Goal: Task Accomplishment & Management: Complete application form

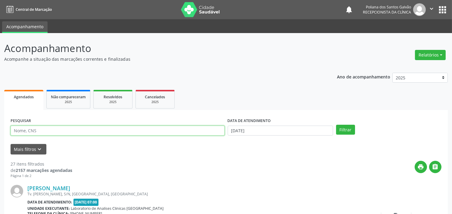
click at [61, 129] on input "text" at bounding box center [118, 131] width 214 height 10
type input "ACSA [PERSON_NAME]"
click at [336, 125] on button "Filtrar" at bounding box center [345, 130] width 19 height 10
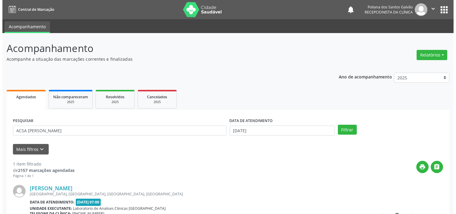
scroll to position [56, 0]
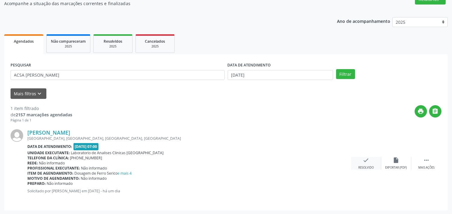
click at [369, 162] on icon "check" at bounding box center [366, 160] width 7 height 7
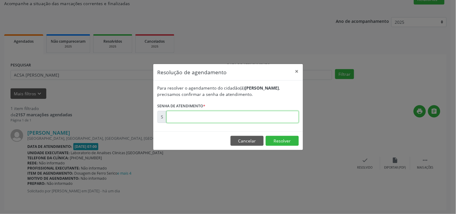
click at [236, 119] on input "text" at bounding box center [233, 117] width 132 height 12
type input "00182100"
click at [275, 138] on button "Resolver" at bounding box center [282, 141] width 33 height 10
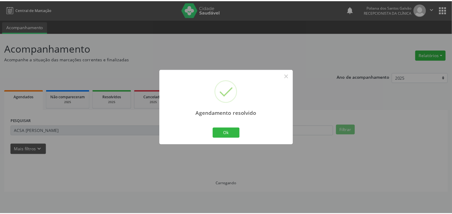
scroll to position [0, 0]
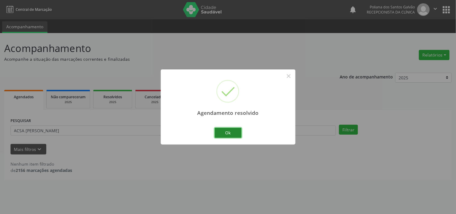
click at [233, 134] on button "Ok" at bounding box center [228, 133] width 27 height 10
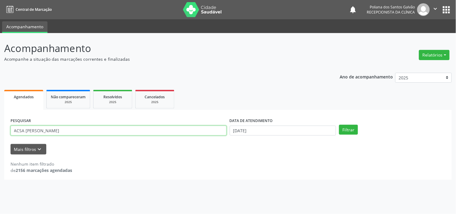
click at [53, 128] on input "ACSA [PERSON_NAME]" at bounding box center [119, 131] width 216 height 10
type input "A"
type input "[PERSON_NAME]"
click at [339, 125] on button "Filtrar" at bounding box center [348, 130] width 19 height 10
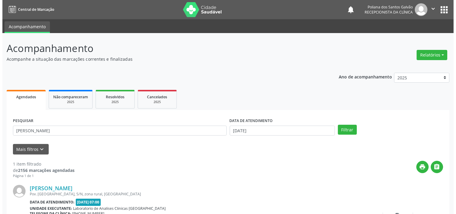
scroll to position [56, 0]
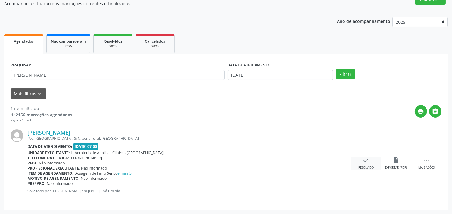
click at [371, 159] on div "check Resolvido" at bounding box center [366, 163] width 30 height 13
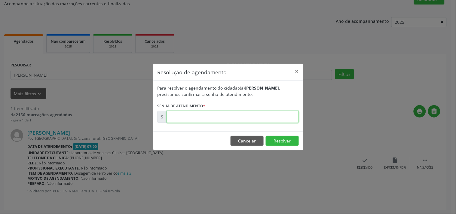
click at [229, 119] on input "text" at bounding box center [233, 117] width 132 height 12
type input "00182102"
click at [287, 139] on button "Resolver" at bounding box center [282, 141] width 33 height 10
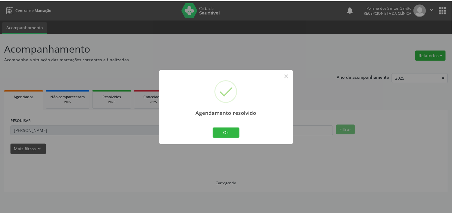
scroll to position [0, 0]
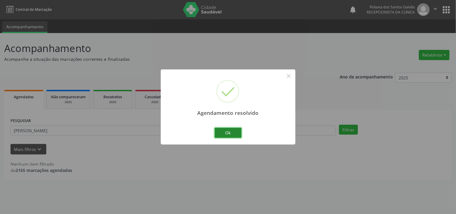
click at [230, 132] on button "Ok" at bounding box center [228, 133] width 27 height 10
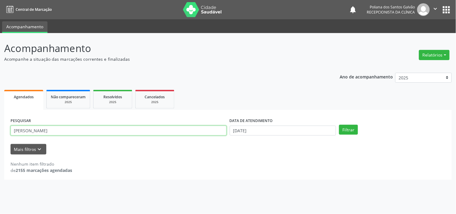
click at [150, 133] on input "[PERSON_NAME]" at bounding box center [119, 131] width 216 height 10
type input "M"
type input "[PERSON_NAME]"
click at [339, 125] on button "Filtrar" at bounding box center [348, 130] width 19 height 10
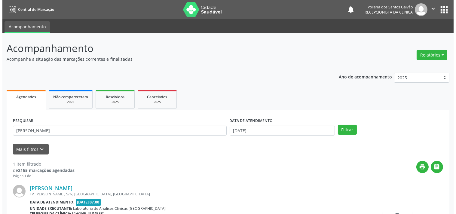
scroll to position [56, 0]
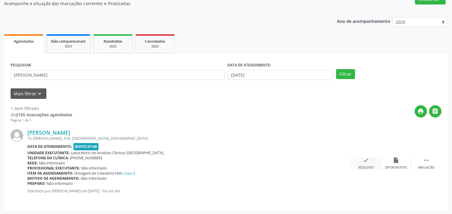
click at [370, 160] on div "check Resolvido" at bounding box center [366, 163] width 30 height 13
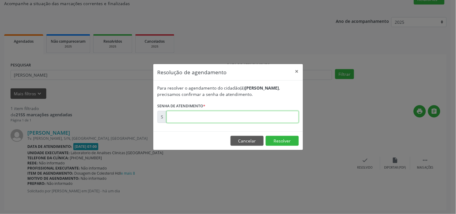
click at [236, 119] on input "text" at bounding box center [233, 117] width 132 height 12
type input "00182086"
click at [294, 139] on button "Resolver" at bounding box center [282, 141] width 33 height 10
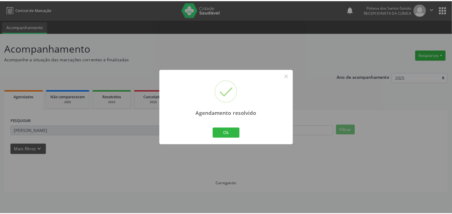
scroll to position [0, 0]
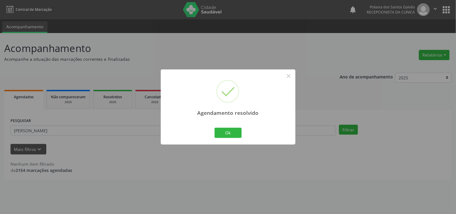
click at [242, 131] on div "Ok Cancel" at bounding box center [228, 133] width 30 height 13
click at [226, 133] on button "Ok" at bounding box center [228, 133] width 27 height 10
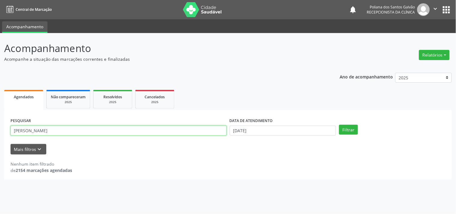
click at [60, 131] on input "[PERSON_NAME]" at bounding box center [119, 131] width 216 height 10
type input "A"
click at [339, 125] on button "Filtrar" at bounding box center [348, 130] width 19 height 10
click at [63, 129] on input "[PERSON_NAME]" at bounding box center [119, 131] width 216 height 10
type input "P"
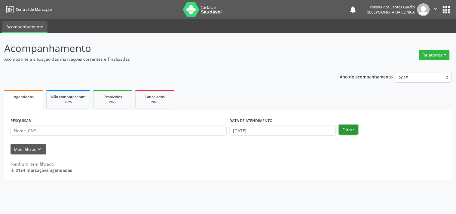
click at [342, 128] on button "Filtrar" at bounding box center [348, 130] width 19 height 10
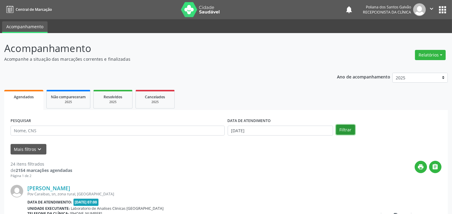
click at [354, 130] on button "Filtrar" at bounding box center [345, 130] width 19 height 10
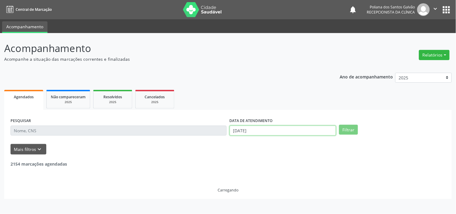
click at [267, 129] on input "[DATE]" at bounding box center [283, 131] width 107 height 10
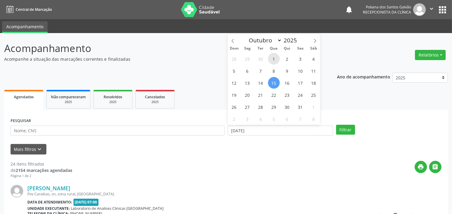
click at [274, 59] on span "1" at bounding box center [274, 59] width 12 height 12
type input "01/10/2025"
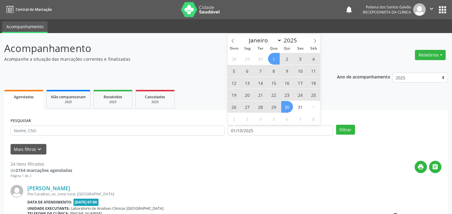
click at [283, 106] on span "30" at bounding box center [287, 107] width 12 height 12
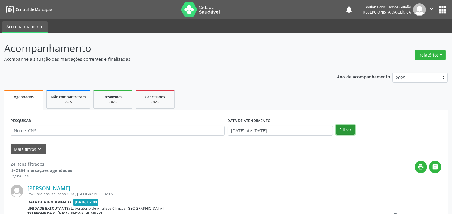
click at [349, 129] on button "Filtrar" at bounding box center [345, 130] width 19 height 10
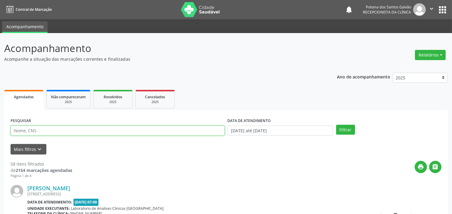
click at [50, 130] on input "text" at bounding box center [118, 131] width 214 height 10
type input "[PERSON_NAME]"
click at [336, 125] on button "Filtrar" at bounding box center [345, 130] width 19 height 10
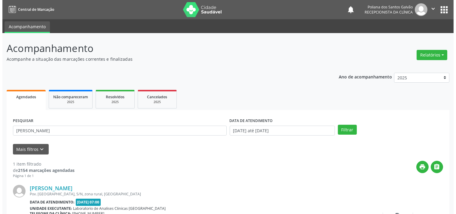
scroll to position [56, 0]
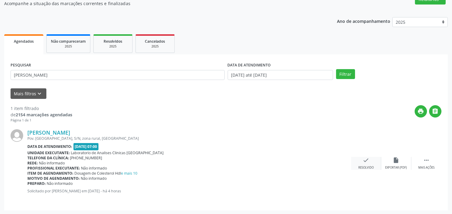
click at [367, 163] on icon "check" at bounding box center [366, 160] width 7 height 7
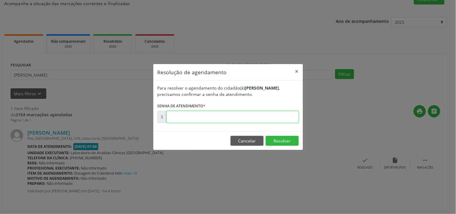
click at [181, 118] on input "text" at bounding box center [233, 117] width 132 height 12
type input "00182416"
click at [287, 138] on button "Resolver" at bounding box center [282, 141] width 33 height 10
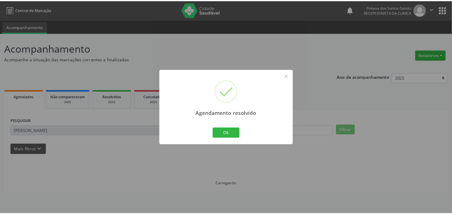
scroll to position [0, 0]
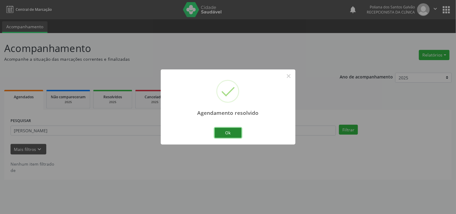
click at [236, 130] on button "Ok" at bounding box center [228, 133] width 27 height 10
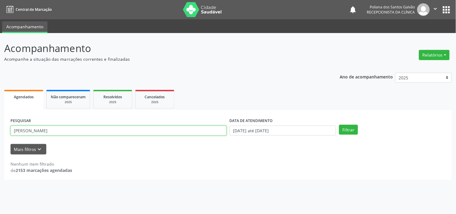
click at [78, 131] on input "[PERSON_NAME]" at bounding box center [119, 131] width 216 height 10
type input "P"
type input "NEURACY"
click at [339, 125] on button "Filtrar" at bounding box center [348, 130] width 19 height 10
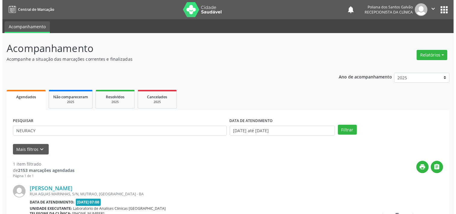
scroll to position [56, 0]
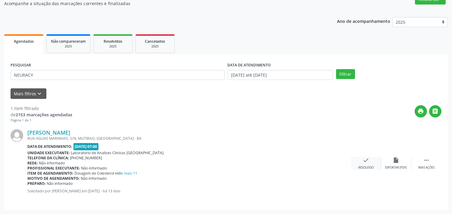
click at [376, 161] on div "check Resolvido" at bounding box center [366, 163] width 30 height 13
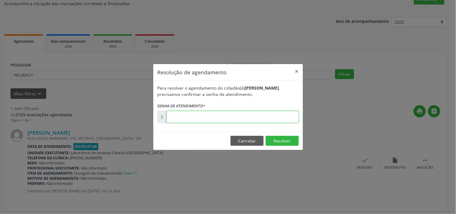
click at [252, 116] on input "text" at bounding box center [233, 117] width 132 height 12
type input "00180324"
click at [272, 138] on button "Resolver" at bounding box center [282, 141] width 33 height 10
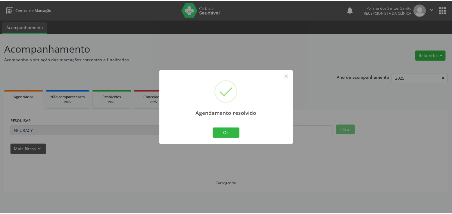
scroll to position [0, 0]
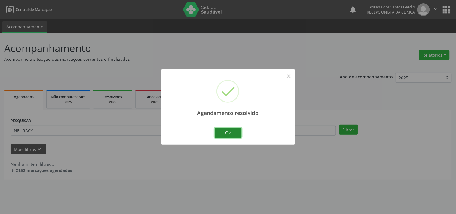
click at [231, 134] on button "Ok" at bounding box center [228, 133] width 27 height 10
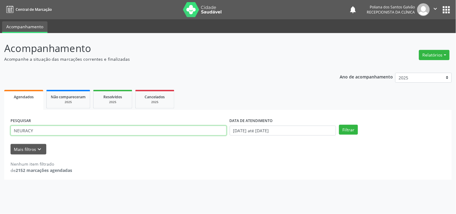
click at [69, 130] on input "NEURACY" at bounding box center [119, 131] width 216 height 10
type input "N"
type input "ROSIANE"
click at [339, 125] on button "Filtrar" at bounding box center [348, 130] width 19 height 10
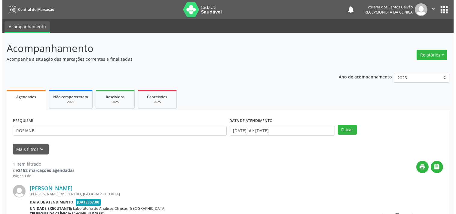
scroll to position [56, 0]
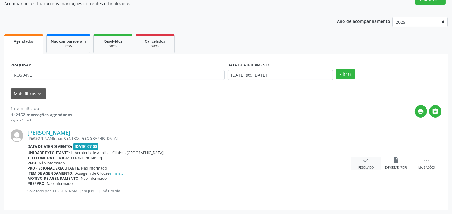
click at [363, 164] on div "check Resolvido" at bounding box center [366, 163] width 30 height 13
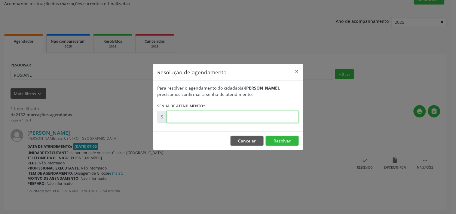
click at [293, 118] on input "text" at bounding box center [233, 117] width 132 height 12
type input "00182116"
click at [289, 141] on button "Resolver" at bounding box center [282, 141] width 33 height 10
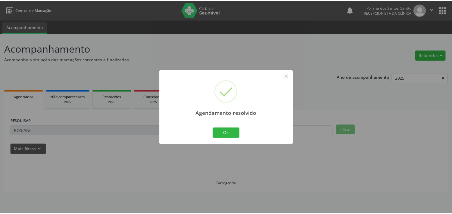
scroll to position [0, 0]
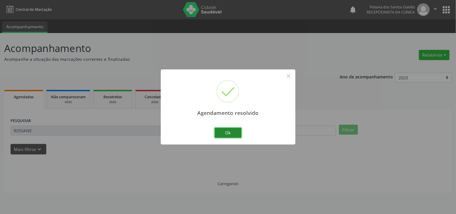
click at [230, 135] on button "Ok" at bounding box center [228, 133] width 27 height 10
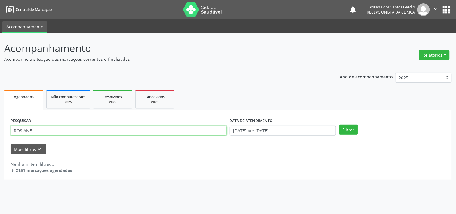
click at [50, 129] on input "ROSIANE" at bounding box center [119, 131] width 216 height 10
type input "R"
type input "[PERSON_NAME]"
click at [339, 125] on button "Filtrar" at bounding box center [348, 130] width 19 height 10
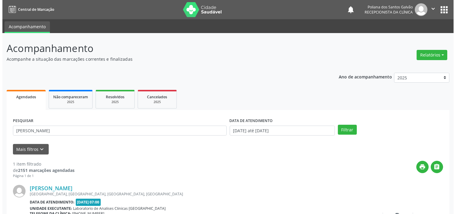
scroll to position [56, 0]
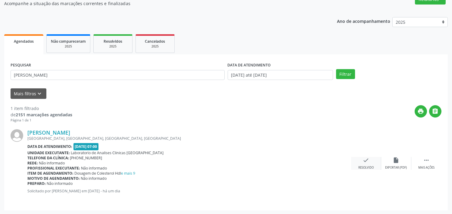
click at [363, 162] on icon "check" at bounding box center [366, 160] width 7 height 7
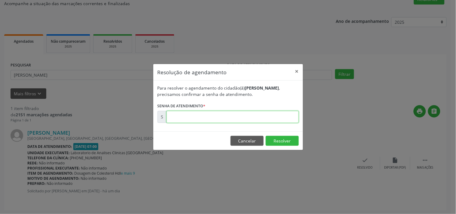
click at [239, 113] on input "text" at bounding box center [233, 117] width 132 height 12
type input "00182098"
click at [293, 140] on button "Resolver" at bounding box center [282, 141] width 33 height 10
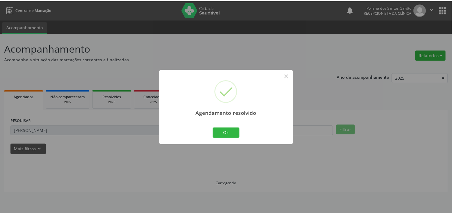
scroll to position [0, 0]
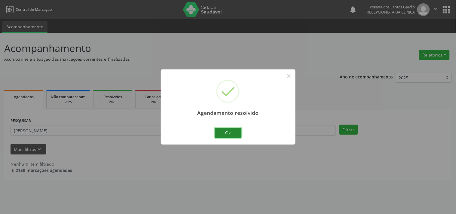
click at [232, 132] on button "Ok" at bounding box center [228, 133] width 27 height 10
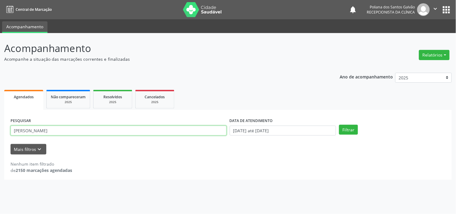
click at [161, 131] on input "[PERSON_NAME]" at bounding box center [119, 131] width 216 height 10
type input "E"
type input "[PERSON_NAME][DATE]"
click at [339, 125] on button "Filtrar" at bounding box center [348, 130] width 19 height 10
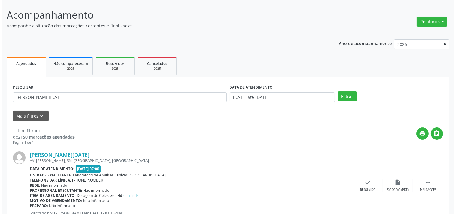
scroll to position [56, 0]
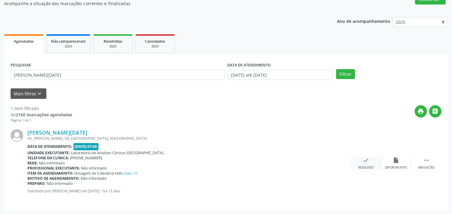
click at [364, 162] on icon "check" at bounding box center [366, 160] width 7 height 7
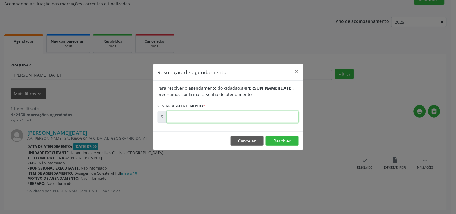
click at [201, 119] on input "text" at bounding box center [233, 117] width 132 height 12
type input "00180327"
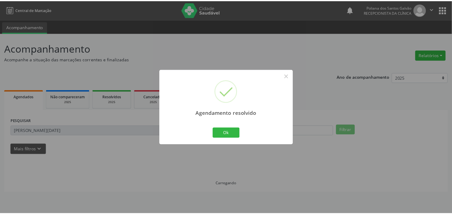
scroll to position [0, 0]
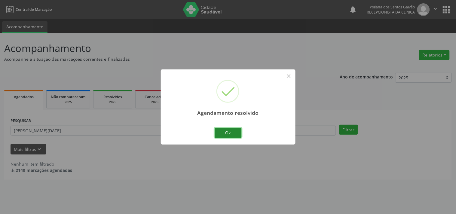
click at [231, 131] on button "Ok" at bounding box center [228, 133] width 27 height 10
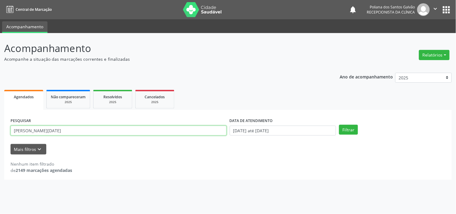
click at [125, 130] on input "[PERSON_NAME][DATE]" at bounding box center [119, 131] width 216 height 10
type input "M"
type input "ARLETE"
click at [339, 125] on button "Filtrar" at bounding box center [348, 130] width 19 height 10
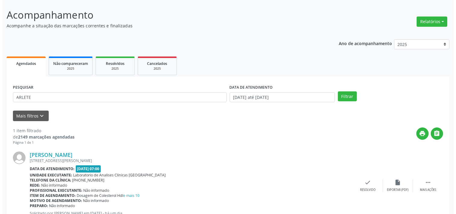
scroll to position [56, 0]
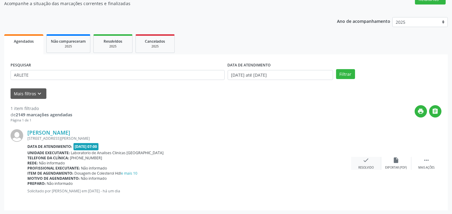
click at [361, 161] on div "check Resolvido" at bounding box center [366, 163] width 30 height 13
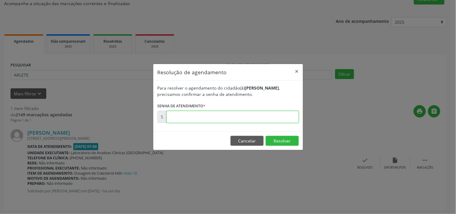
click at [223, 118] on input "text" at bounding box center [233, 117] width 132 height 12
type input "00182106"
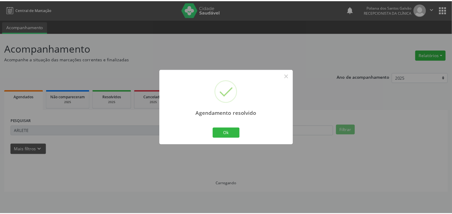
scroll to position [0, 0]
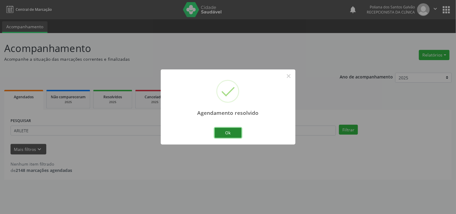
click at [223, 133] on button "Ok" at bounding box center [228, 133] width 27 height 10
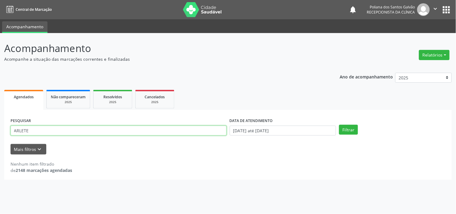
click at [178, 132] on input "ARLETE" at bounding box center [119, 131] width 216 height 10
type input "A"
type input "ROZEMERI"
click at [339, 125] on button "Filtrar" at bounding box center [348, 130] width 19 height 10
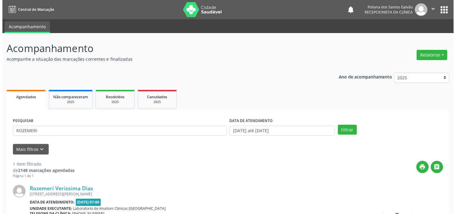
scroll to position [33, 0]
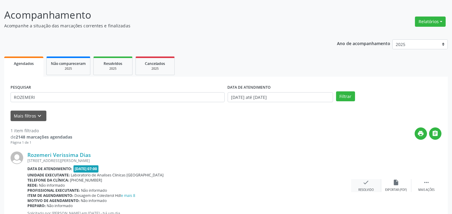
click at [365, 181] on icon "check" at bounding box center [366, 182] width 7 height 7
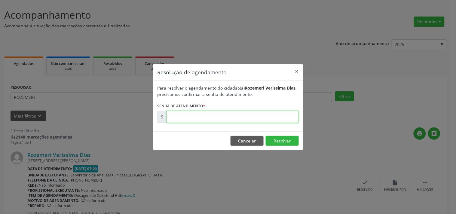
click at [193, 115] on input "text" at bounding box center [233, 117] width 132 height 12
type input "00182126"
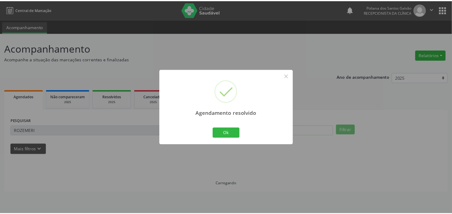
scroll to position [0, 0]
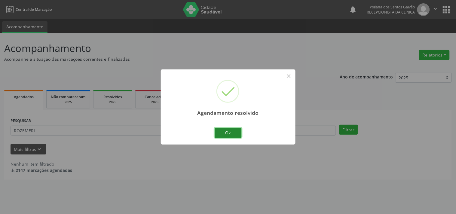
click at [227, 131] on button "Ok" at bounding box center [228, 133] width 27 height 10
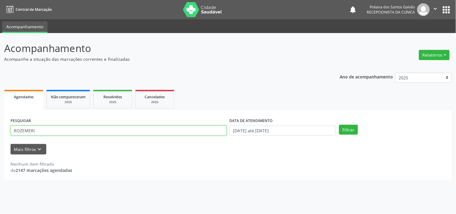
click at [169, 133] on input "ROZEMERI" at bounding box center [119, 131] width 216 height 10
type input "R"
type input "[PERSON_NAME]"
click at [339, 125] on button "Filtrar" at bounding box center [348, 130] width 19 height 10
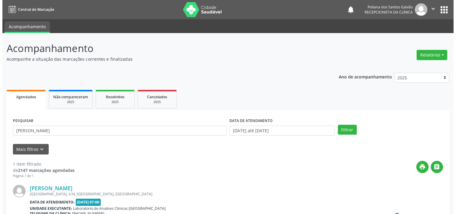
scroll to position [56, 0]
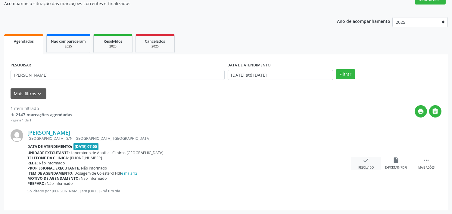
click at [368, 163] on icon "check" at bounding box center [366, 160] width 7 height 7
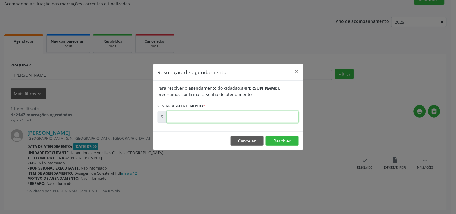
click at [191, 118] on input "text" at bounding box center [233, 117] width 132 height 12
type input "00182091"
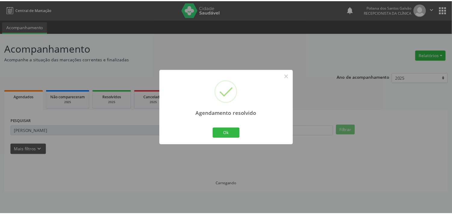
scroll to position [0, 0]
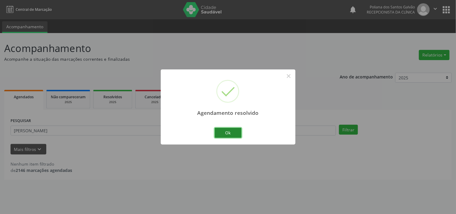
click at [229, 131] on button "Ok" at bounding box center [228, 133] width 27 height 10
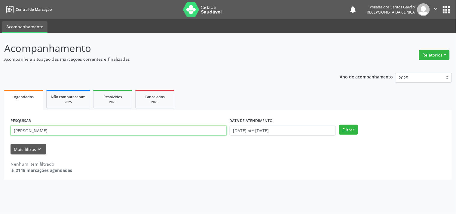
click at [150, 130] on input "[PERSON_NAME]" at bounding box center [119, 131] width 216 height 10
type input "L"
type input "ELIZETE MARIA"
click at [339, 125] on button "Filtrar" at bounding box center [348, 130] width 19 height 10
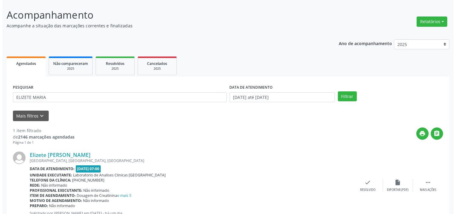
scroll to position [56, 0]
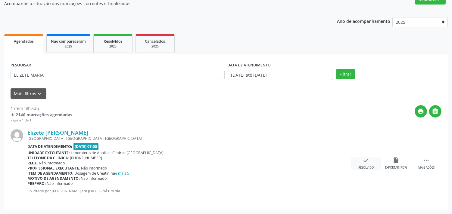
click at [370, 165] on div "check Resolvido" at bounding box center [366, 163] width 30 height 13
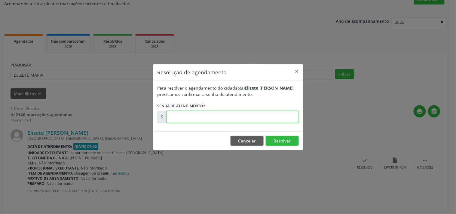
click at [234, 119] on input "text" at bounding box center [233, 117] width 132 height 12
type input "00182125"
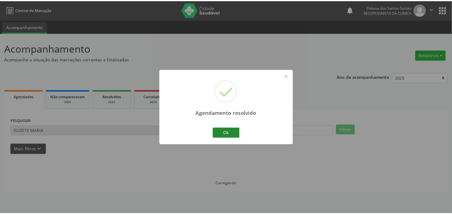
scroll to position [0, 0]
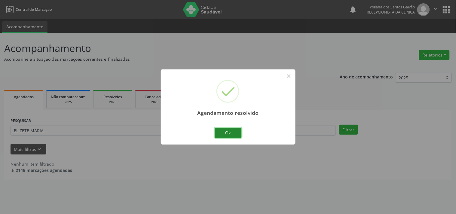
click at [236, 135] on button "Ok" at bounding box center [228, 133] width 27 height 10
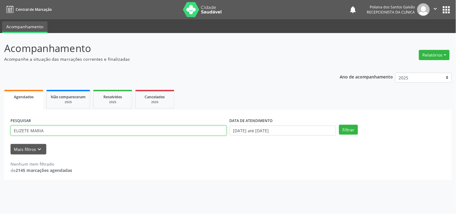
click at [75, 130] on input "ELIZETE MARIA" at bounding box center [119, 131] width 216 height 10
type input "E"
type input "[PERSON_NAME]"
click at [339, 125] on button "Filtrar" at bounding box center [348, 130] width 19 height 10
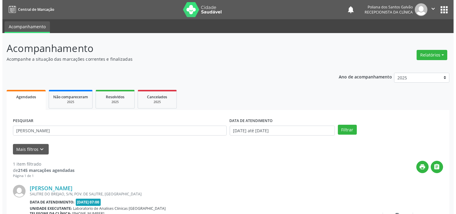
scroll to position [56, 0]
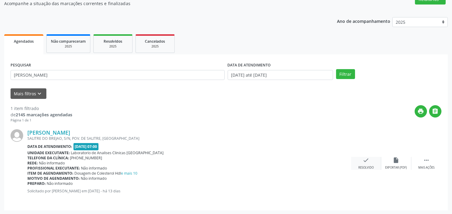
click at [369, 163] on div "check Resolvido" at bounding box center [366, 163] width 30 height 13
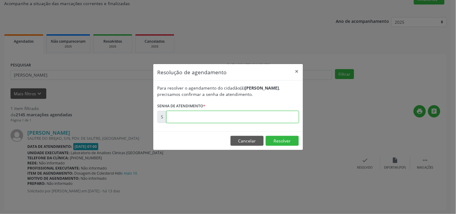
click at [202, 115] on input "text" at bounding box center [233, 117] width 132 height 12
type input "00180329"
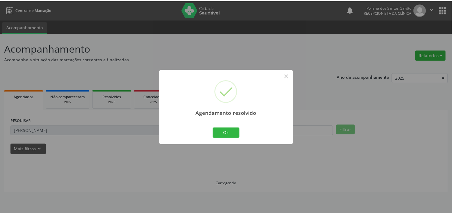
scroll to position [0, 0]
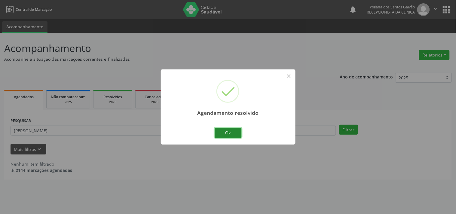
click at [231, 132] on button "Ok" at bounding box center [228, 133] width 27 height 10
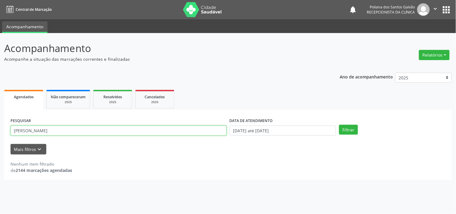
click at [147, 132] on input "[PERSON_NAME]" at bounding box center [119, 131] width 216 height 10
type input "L"
type input "ADEMAR"
click at [339, 125] on button "Filtrar" at bounding box center [348, 130] width 19 height 10
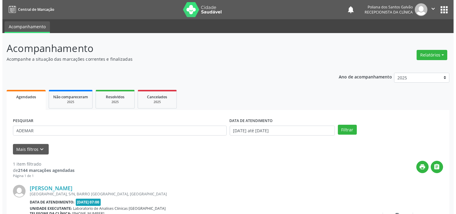
scroll to position [56, 0]
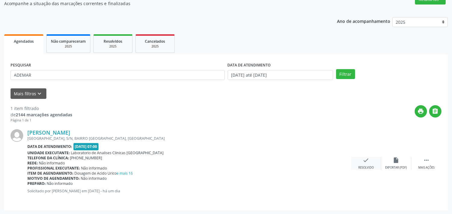
click at [371, 161] on div "check Resolvido" at bounding box center [366, 163] width 30 height 13
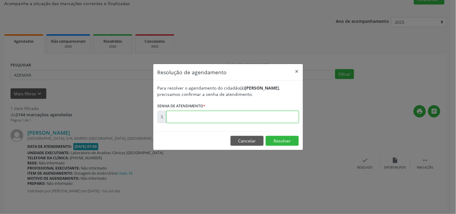
click at [208, 113] on input "text" at bounding box center [233, 117] width 132 height 12
type input "00182095"
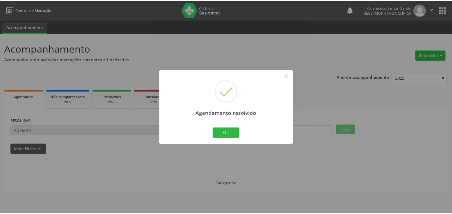
scroll to position [0, 0]
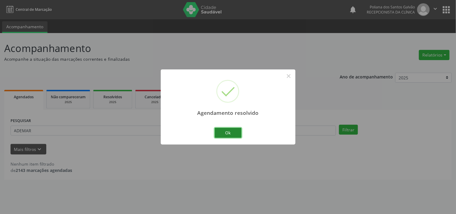
click at [233, 130] on button "Ok" at bounding box center [228, 133] width 27 height 10
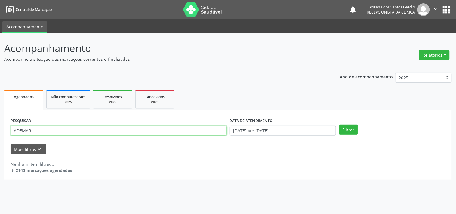
click at [175, 130] on input "ADEMAR" at bounding box center [119, 131] width 216 height 10
type input "A"
type input "[PERSON_NAME]"
click at [339, 125] on button "Filtrar" at bounding box center [348, 130] width 19 height 10
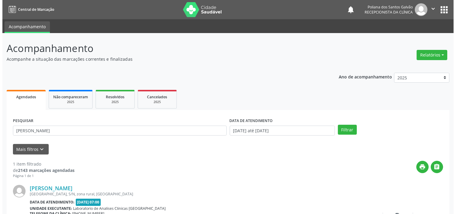
scroll to position [33, 0]
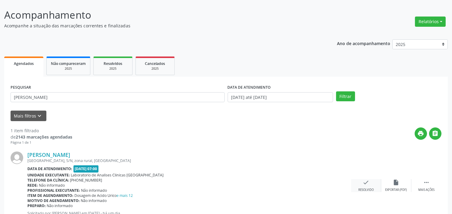
click at [361, 187] on div "check Resolvido" at bounding box center [366, 185] width 30 height 13
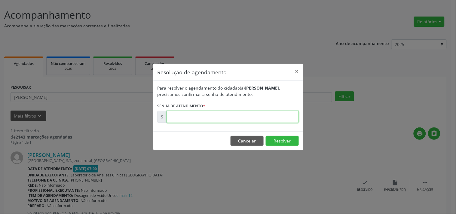
click at [227, 121] on input "text" at bounding box center [233, 117] width 132 height 12
type input "00182107"
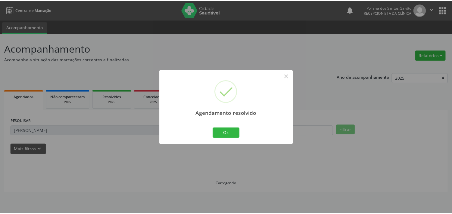
scroll to position [0, 0]
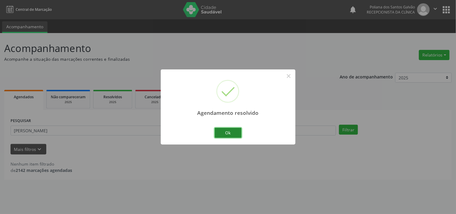
click at [232, 133] on button "Ok" at bounding box center [228, 133] width 27 height 10
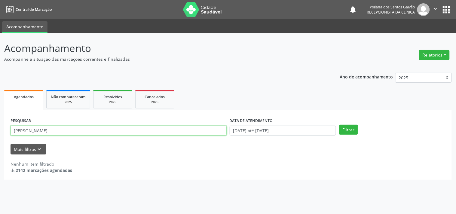
click at [162, 129] on input "[PERSON_NAME]" at bounding box center [119, 131] width 216 height 10
type input "A"
type input "[PERSON_NAME]"
click at [339, 125] on button "Filtrar" at bounding box center [348, 130] width 19 height 10
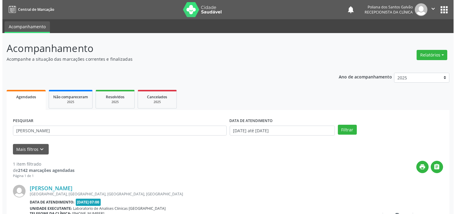
scroll to position [56, 0]
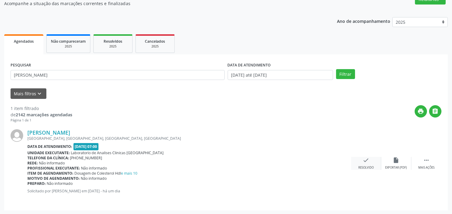
click at [365, 158] on icon "check" at bounding box center [366, 160] width 7 height 7
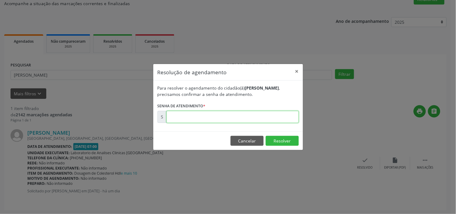
click at [193, 120] on input "text" at bounding box center [233, 117] width 132 height 12
type input "00182145"
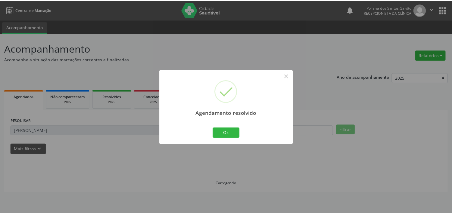
scroll to position [0, 0]
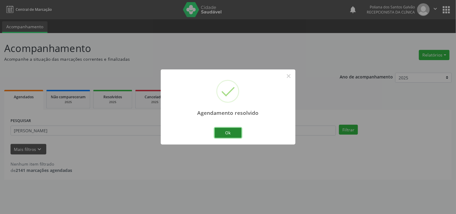
click at [238, 131] on button "Ok" at bounding box center [228, 133] width 27 height 10
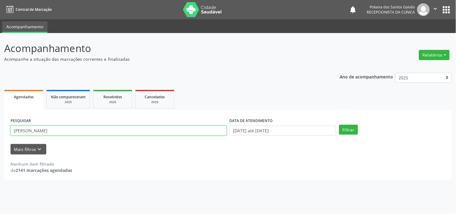
click at [116, 129] on input "[PERSON_NAME]" at bounding box center [119, 131] width 216 height 10
type input "L"
type input "JHENYFER"
click at [339, 125] on button "Filtrar" at bounding box center [348, 130] width 19 height 10
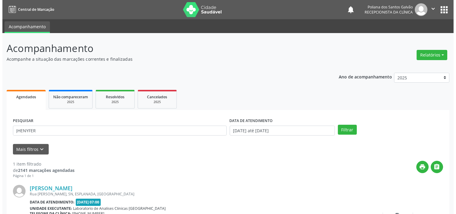
scroll to position [33, 0]
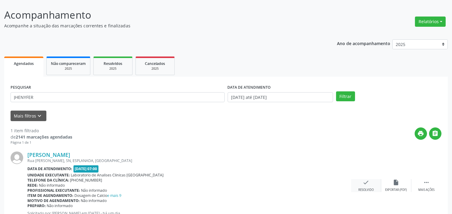
click at [368, 181] on icon "check" at bounding box center [366, 182] width 7 height 7
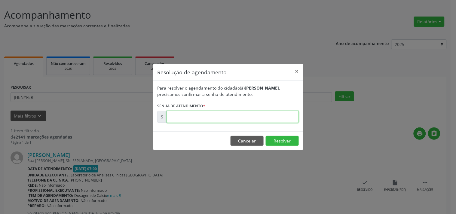
click at [182, 113] on input "text" at bounding box center [233, 117] width 132 height 12
type input "00182093"
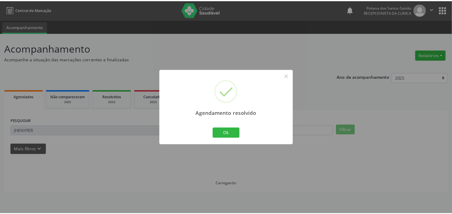
scroll to position [0, 0]
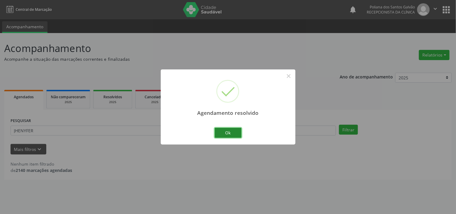
click at [226, 133] on button "Ok" at bounding box center [228, 133] width 27 height 10
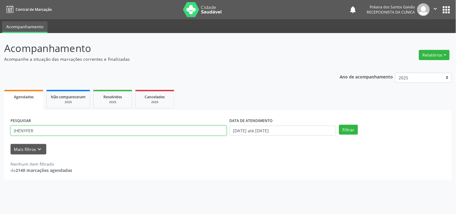
click at [151, 131] on input "JHENYFER" at bounding box center [119, 131] width 216 height 10
type input "J"
type input "[PERSON_NAME]"
click at [339, 125] on button "Filtrar" at bounding box center [348, 130] width 19 height 10
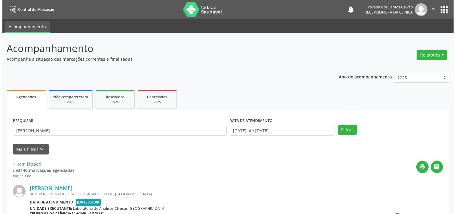
scroll to position [56, 0]
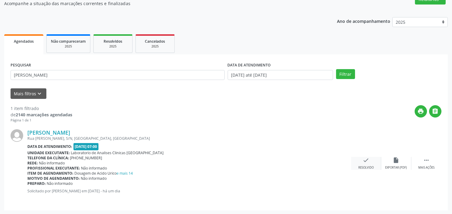
click at [369, 161] on icon "check" at bounding box center [366, 160] width 7 height 7
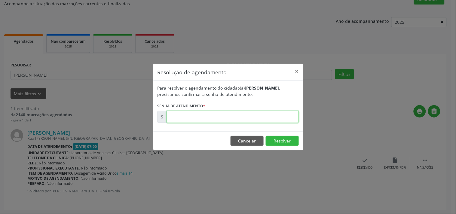
click at [213, 116] on input "text" at bounding box center [233, 117] width 132 height 12
type input "00182099"
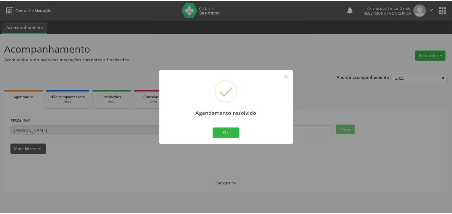
scroll to position [0, 0]
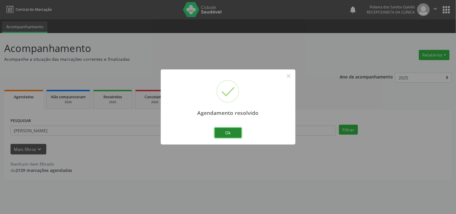
click at [236, 132] on button "Ok" at bounding box center [228, 133] width 27 height 10
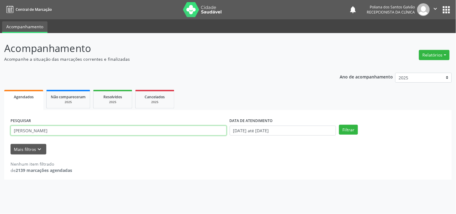
click at [145, 131] on input "[PERSON_NAME]" at bounding box center [119, 131] width 216 height 10
type input "Y"
type input "ELIANE"
click at [339, 125] on button "Filtrar" at bounding box center [348, 130] width 19 height 10
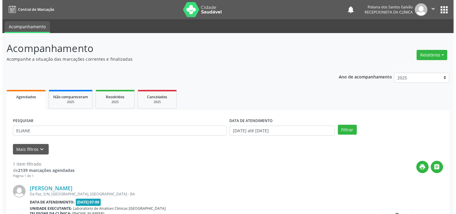
scroll to position [56, 0]
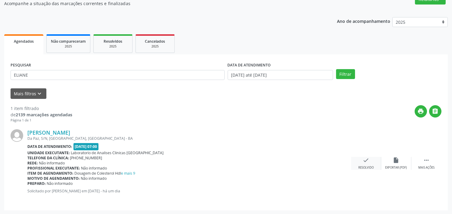
click at [364, 165] on div "check Resolvido" at bounding box center [366, 163] width 30 height 13
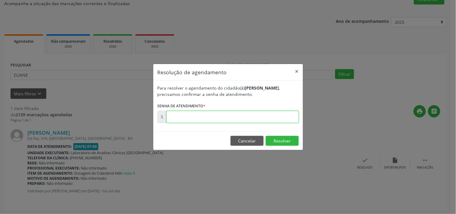
click at [183, 113] on input "text" at bounding box center [233, 117] width 132 height 12
type input "00182132"
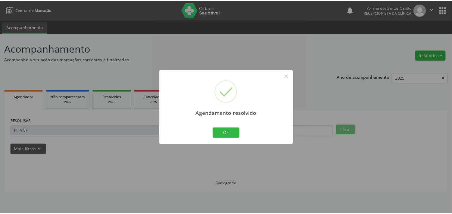
scroll to position [0, 0]
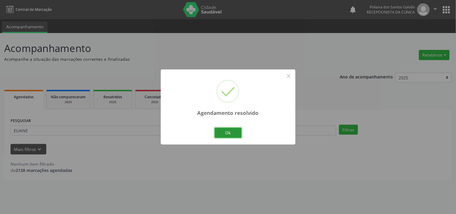
drag, startPoint x: 234, startPoint y: 135, endPoint x: 209, endPoint y: 129, distance: 25.0
click at [233, 134] on button "Ok" at bounding box center [228, 133] width 27 height 10
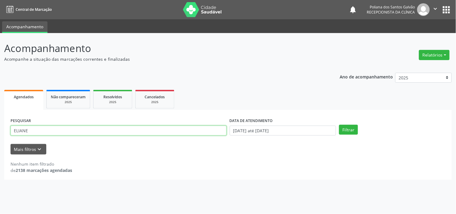
click at [183, 131] on input "ELIANE" at bounding box center [119, 131] width 216 height 10
type input "E"
type input "GAEL"
click at [339, 125] on button "Filtrar" at bounding box center [348, 130] width 19 height 10
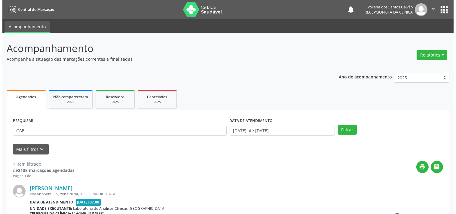
scroll to position [56, 0]
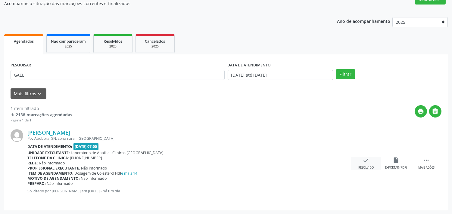
click at [366, 161] on icon "check" at bounding box center [366, 160] width 7 height 7
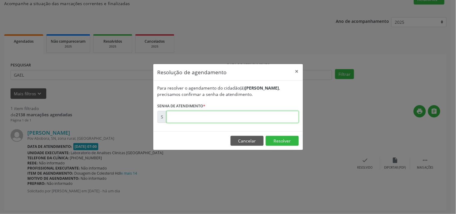
click at [233, 119] on input "text" at bounding box center [233, 117] width 132 height 12
type input "00182124"
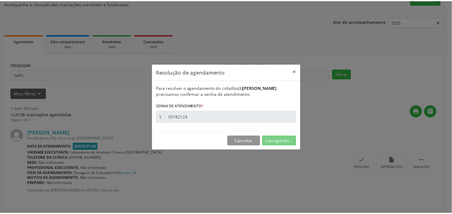
scroll to position [0, 0]
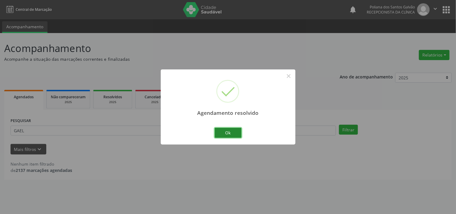
click at [234, 131] on button "Ok" at bounding box center [228, 133] width 27 height 10
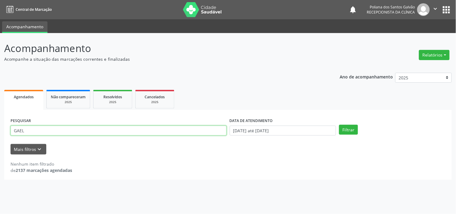
click at [145, 128] on input "GAEL" at bounding box center [119, 131] width 216 height 10
type input "G"
type input "[PERSON_NAME]"
click at [339, 125] on button "Filtrar" at bounding box center [348, 130] width 19 height 10
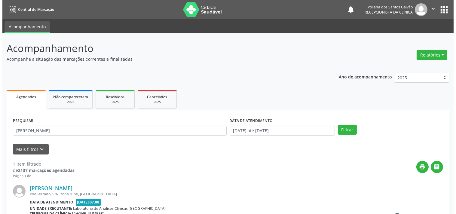
scroll to position [56, 0]
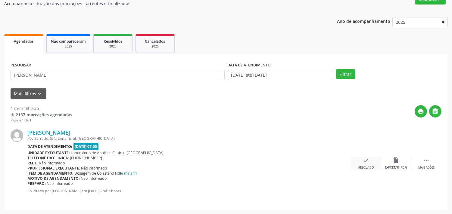
click at [367, 160] on icon "check" at bounding box center [366, 160] width 7 height 7
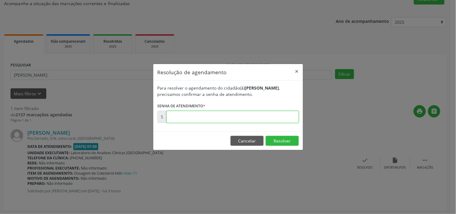
click at [238, 119] on input "text" at bounding box center [233, 117] width 132 height 12
type input "00182445"
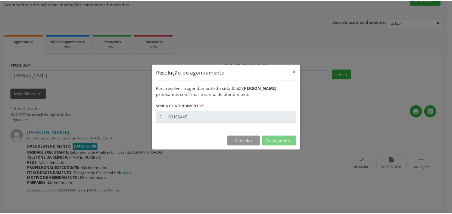
scroll to position [0, 0]
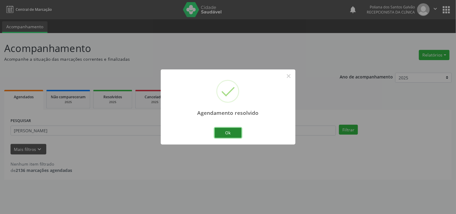
click at [230, 131] on button "Ok" at bounding box center [228, 133] width 27 height 10
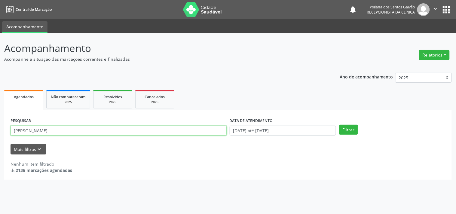
click at [140, 132] on input "[PERSON_NAME]" at bounding box center [119, 131] width 216 height 10
type input "A"
type input "RENILDE"
click at [339, 125] on button "Filtrar" at bounding box center [348, 130] width 19 height 10
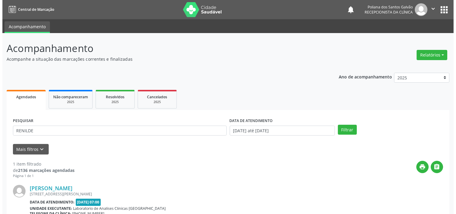
scroll to position [61, 0]
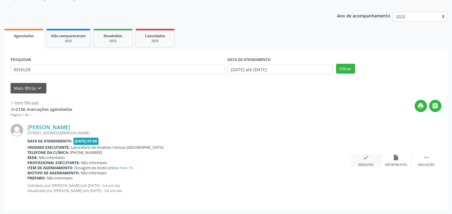
click at [369, 157] on icon "check" at bounding box center [366, 157] width 7 height 7
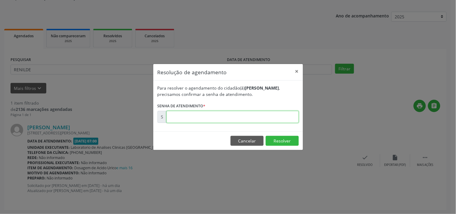
click at [221, 118] on input "text" at bounding box center [233, 117] width 132 height 12
type input "00182166"
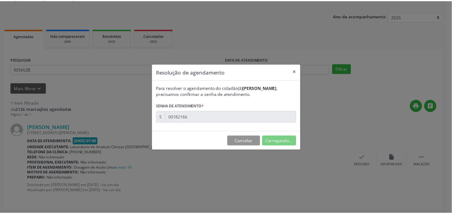
scroll to position [0, 0]
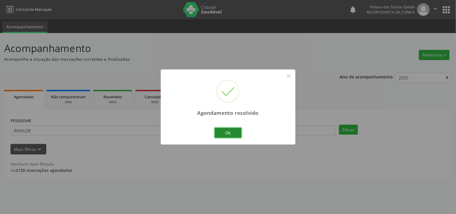
click at [231, 130] on button "Ok" at bounding box center [228, 133] width 27 height 10
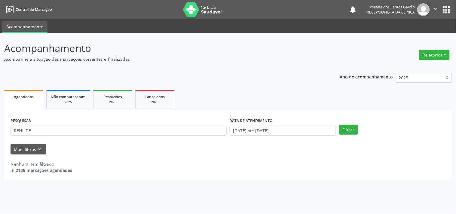
click at [174, 138] on div "PESQUISAR RENILDE" at bounding box center [118, 127] width 219 height 23
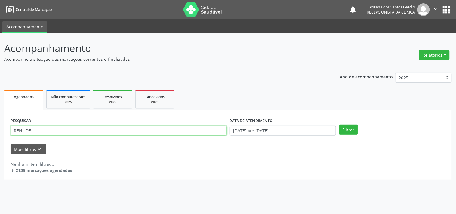
click at [174, 133] on input "RENILDE" at bounding box center [119, 131] width 216 height 10
type input "R"
type input "GIVONILDE"
click at [339, 125] on button "Filtrar" at bounding box center [348, 130] width 19 height 10
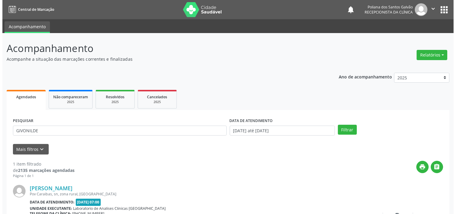
scroll to position [56, 0]
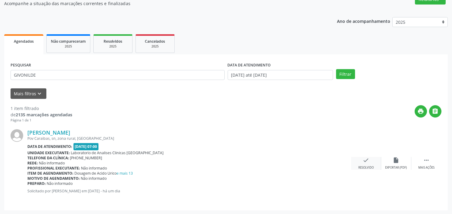
click at [359, 162] on div "check Resolvido" at bounding box center [366, 163] width 30 height 13
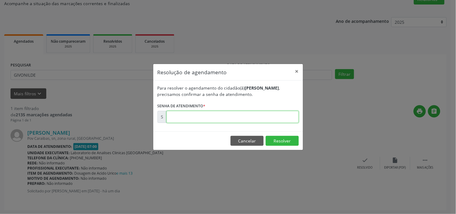
click at [192, 118] on input "text" at bounding box center [233, 117] width 132 height 12
type input "00182087"
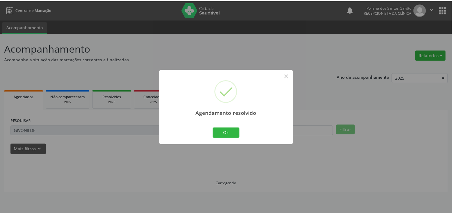
scroll to position [0, 0]
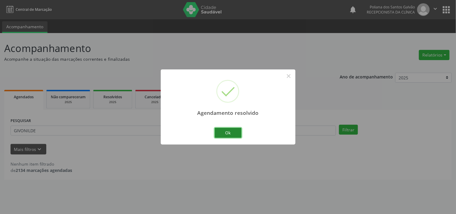
click at [237, 129] on button "Ok" at bounding box center [228, 133] width 27 height 10
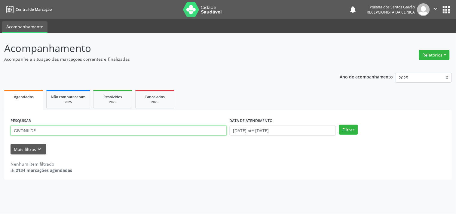
click at [160, 131] on input "GIVONILDE" at bounding box center [119, 131] width 216 height 10
type input "G"
type input "RAILANE"
click at [339, 125] on button "Filtrar" at bounding box center [348, 130] width 19 height 10
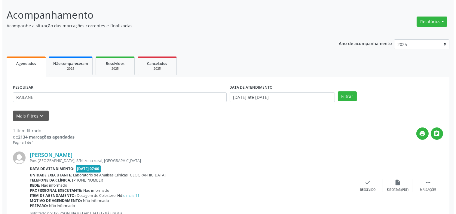
scroll to position [56, 0]
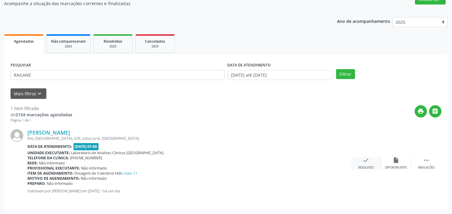
click at [362, 161] on div "check Resolvido" at bounding box center [366, 163] width 30 height 13
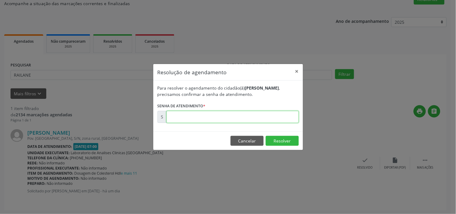
click at [200, 116] on input "text" at bounding box center [233, 117] width 132 height 12
type input "00182123"
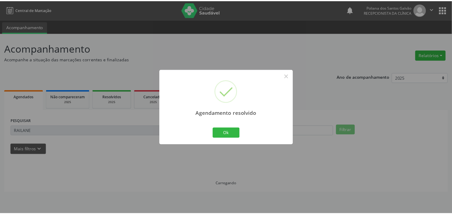
scroll to position [0, 0]
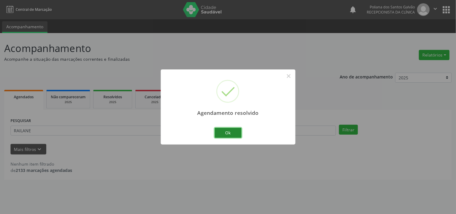
click at [227, 134] on button "Ok" at bounding box center [228, 133] width 27 height 10
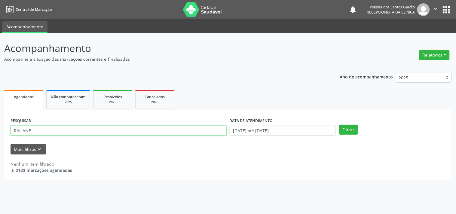
click at [187, 135] on input "RAILANE" at bounding box center [119, 131] width 216 height 10
type input "R"
type input "BRENNO"
click at [339, 125] on button "Filtrar" at bounding box center [348, 130] width 19 height 10
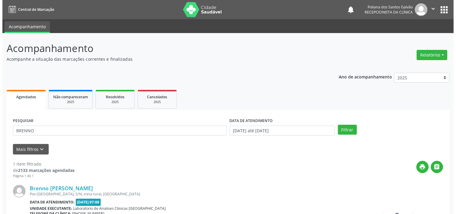
scroll to position [56, 0]
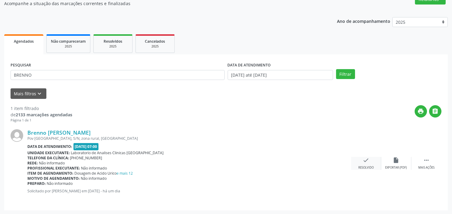
click at [369, 164] on div "check Resolvido" at bounding box center [366, 163] width 30 height 13
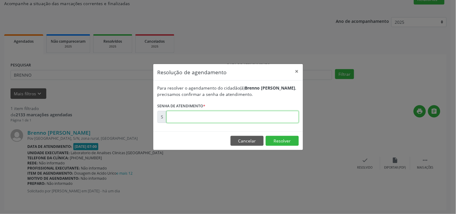
click at [235, 116] on input "text" at bounding box center [233, 117] width 132 height 12
type input "00182137"
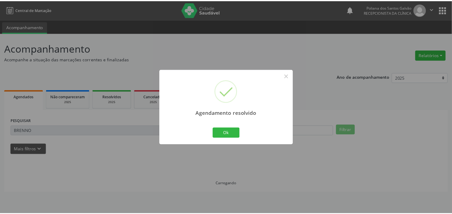
scroll to position [0, 0]
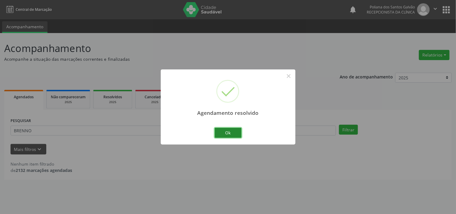
click at [236, 130] on button "Ok" at bounding box center [228, 133] width 27 height 10
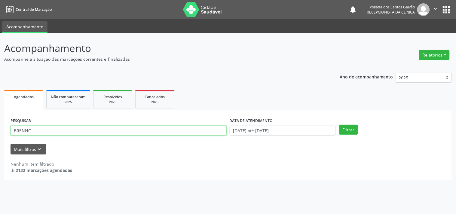
click at [151, 131] on input "BRENNO" at bounding box center [119, 131] width 216 height 10
type input "B"
type input "CASSIA"
click at [339, 125] on button "Filtrar" at bounding box center [348, 130] width 19 height 10
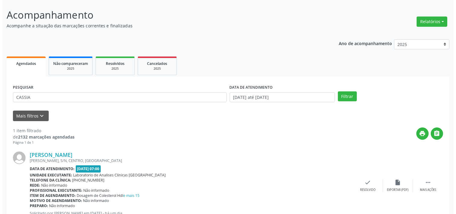
scroll to position [56, 0]
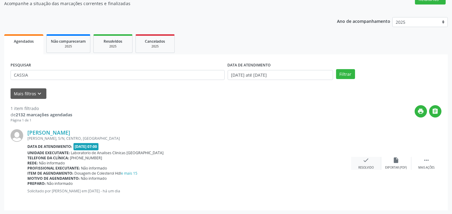
click at [368, 161] on icon "check" at bounding box center [366, 160] width 7 height 7
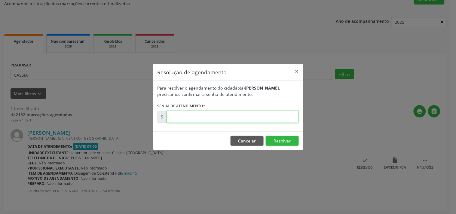
click at [247, 121] on input "text" at bounding box center [233, 117] width 132 height 12
type input "00182090"
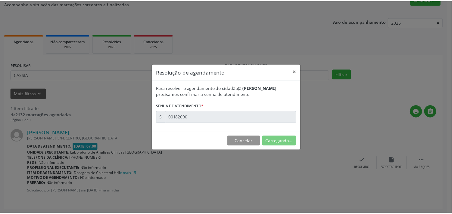
scroll to position [0, 0]
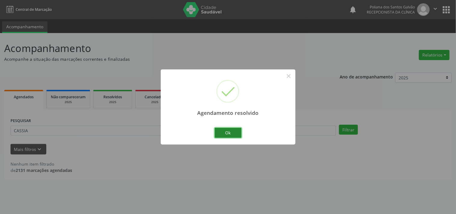
click at [223, 131] on button "Ok" at bounding box center [228, 133] width 27 height 10
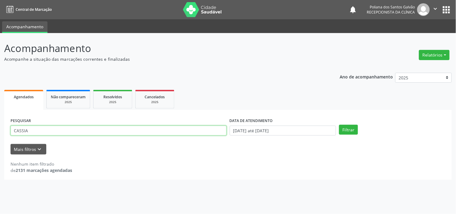
click at [172, 128] on input "CASSIA" at bounding box center [119, 131] width 216 height 10
type input "C"
type input "[PERSON_NAME]"
click at [339, 125] on button "Filtrar" at bounding box center [348, 130] width 19 height 10
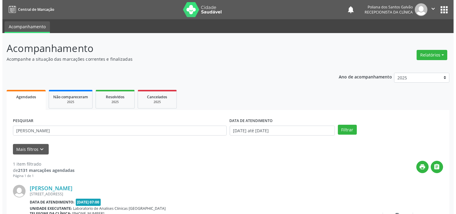
scroll to position [56, 0]
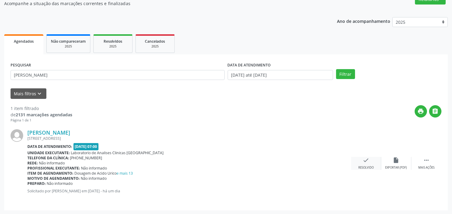
click at [363, 162] on icon "check" at bounding box center [366, 160] width 7 height 7
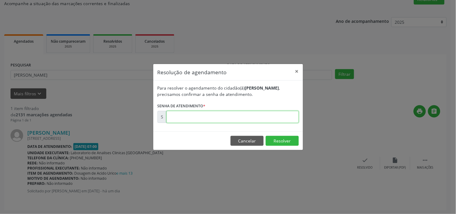
click at [218, 119] on input "text" at bounding box center [233, 117] width 132 height 12
type input "00182204"
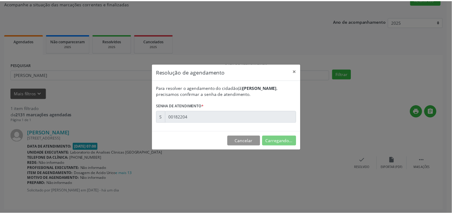
scroll to position [0, 0]
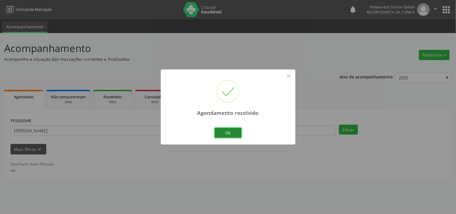
click at [230, 131] on button "Ok" at bounding box center [228, 133] width 27 height 10
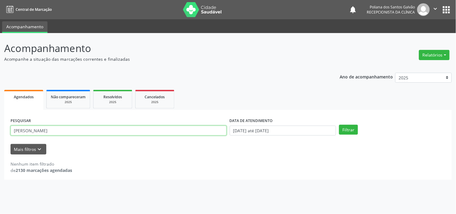
click at [177, 130] on input "[PERSON_NAME]" at bounding box center [119, 131] width 216 height 10
type input "M"
type input "[PERSON_NAME]"
click at [339, 125] on button "Filtrar" at bounding box center [348, 130] width 19 height 10
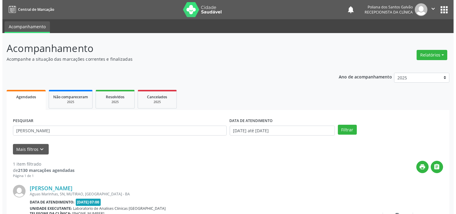
scroll to position [56, 0]
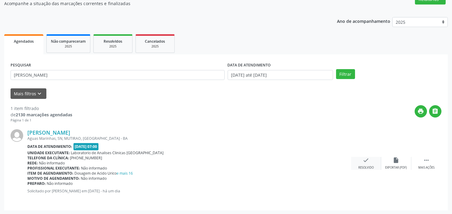
click at [366, 160] on icon "check" at bounding box center [366, 160] width 7 height 7
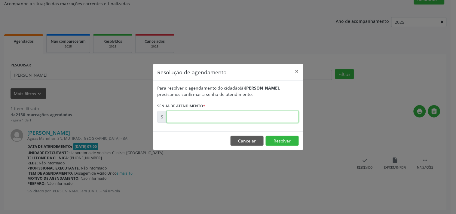
click at [210, 118] on input "text" at bounding box center [233, 117] width 132 height 12
type input "00182122"
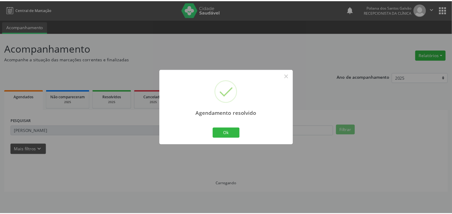
scroll to position [0, 0]
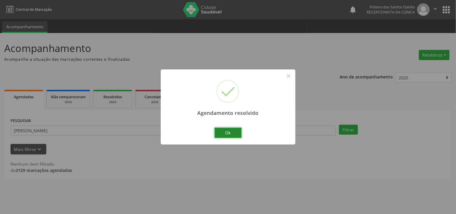
click at [224, 132] on button "Ok" at bounding box center [228, 133] width 27 height 10
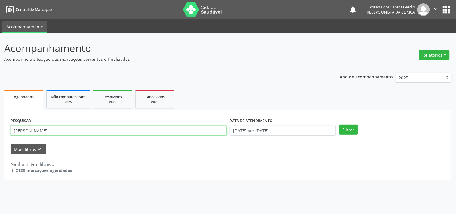
click at [156, 131] on input "[PERSON_NAME]" at bounding box center [119, 131] width 216 height 10
type input "M"
click at [339, 125] on button "Filtrar" at bounding box center [348, 130] width 19 height 10
click at [124, 129] on input "EILSON" at bounding box center [119, 131] width 216 height 10
type input "E"
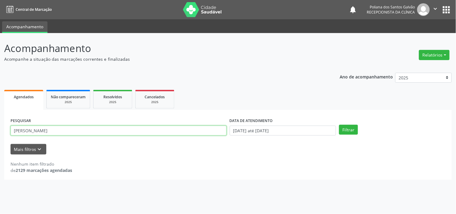
type input "[PERSON_NAME]"
click at [339, 125] on button "Filtrar" at bounding box center [348, 130] width 19 height 10
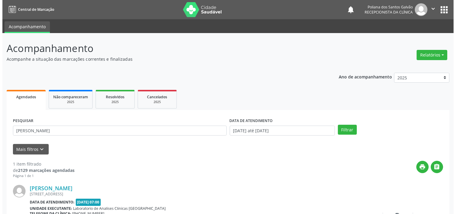
scroll to position [56, 0]
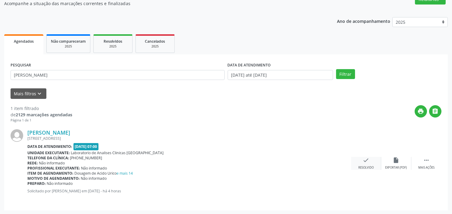
click at [363, 158] on icon "check" at bounding box center [366, 160] width 7 height 7
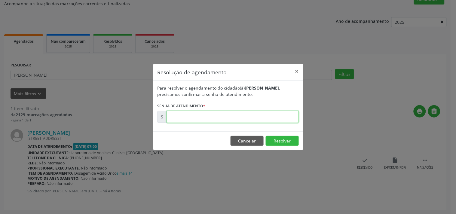
click at [226, 116] on input "text" at bounding box center [233, 117] width 132 height 12
type input "00182433"
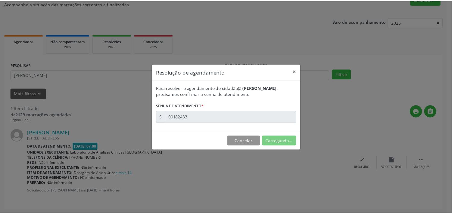
scroll to position [0, 0]
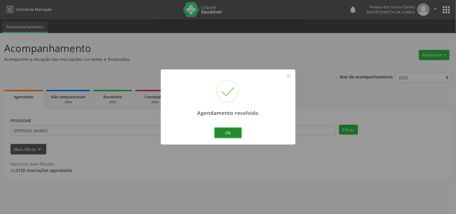
click at [229, 136] on button "Ok" at bounding box center [228, 133] width 27 height 10
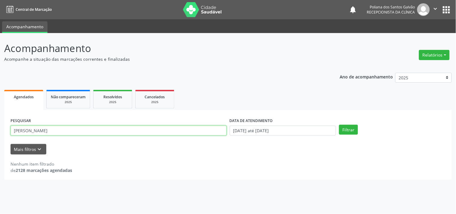
click at [186, 133] on input "[PERSON_NAME]" at bounding box center [119, 131] width 216 height 10
type input "W"
type input "[PERSON_NAME]"
click at [339, 125] on button "Filtrar" at bounding box center [348, 130] width 19 height 10
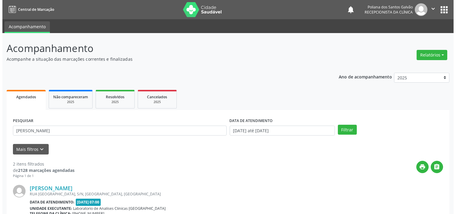
scroll to position [100, 0]
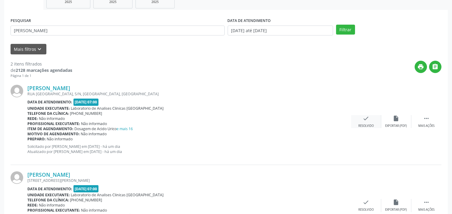
click at [367, 120] on icon "check" at bounding box center [366, 118] width 7 height 7
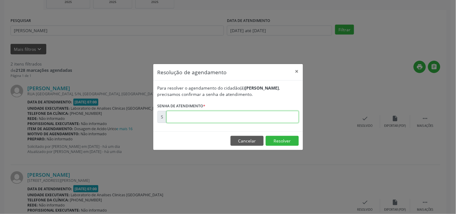
click at [253, 115] on input "text" at bounding box center [233, 117] width 132 height 12
type input "00182114"
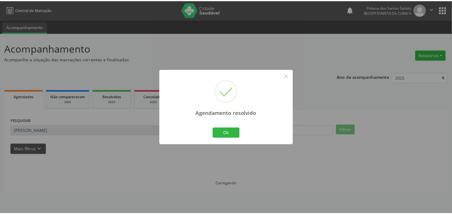
scroll to position [0, 0]
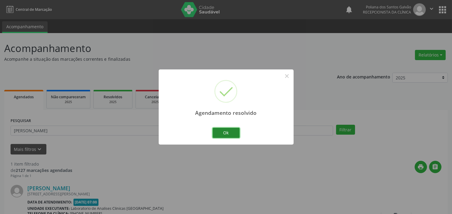
click at [228, 133] on button "Ok" at bounding box center [225, 133] width 27 height 10
